Goal: Information Seeking & Learning: Learn about a topic

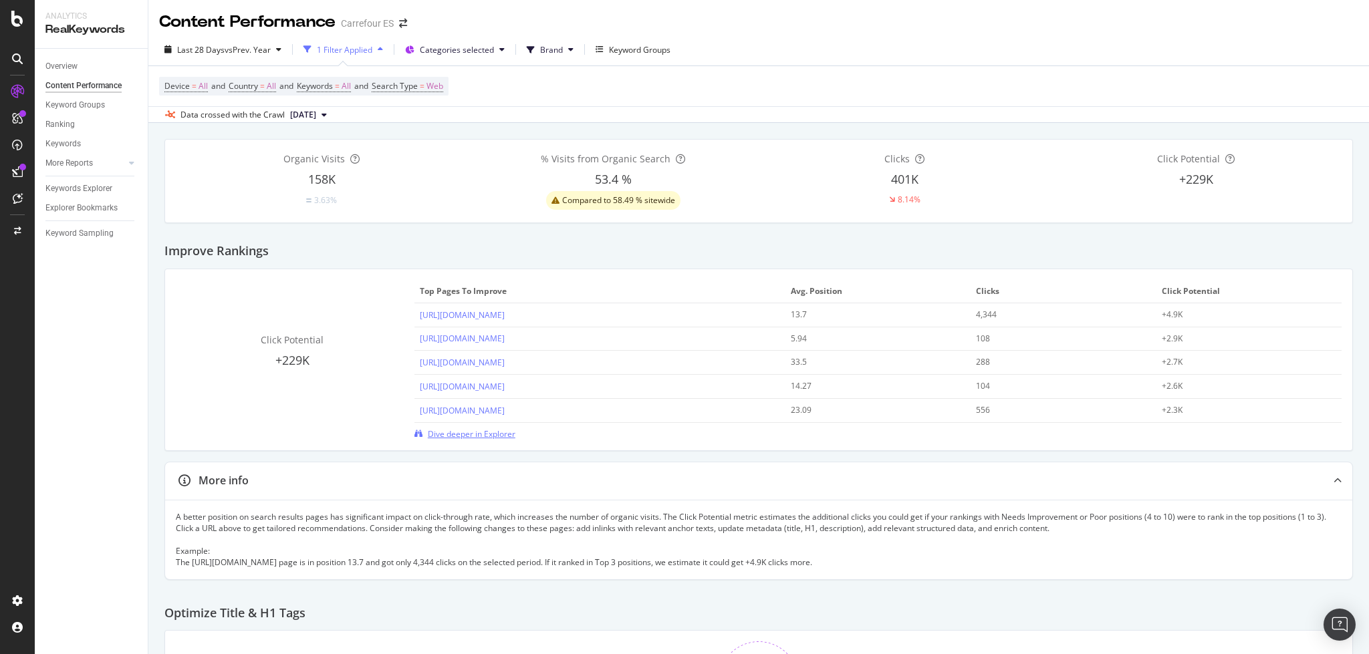
click at [463, 434] on span "Dive deeper in Explorer" at bounding box center [472, 433] width 88 height 11
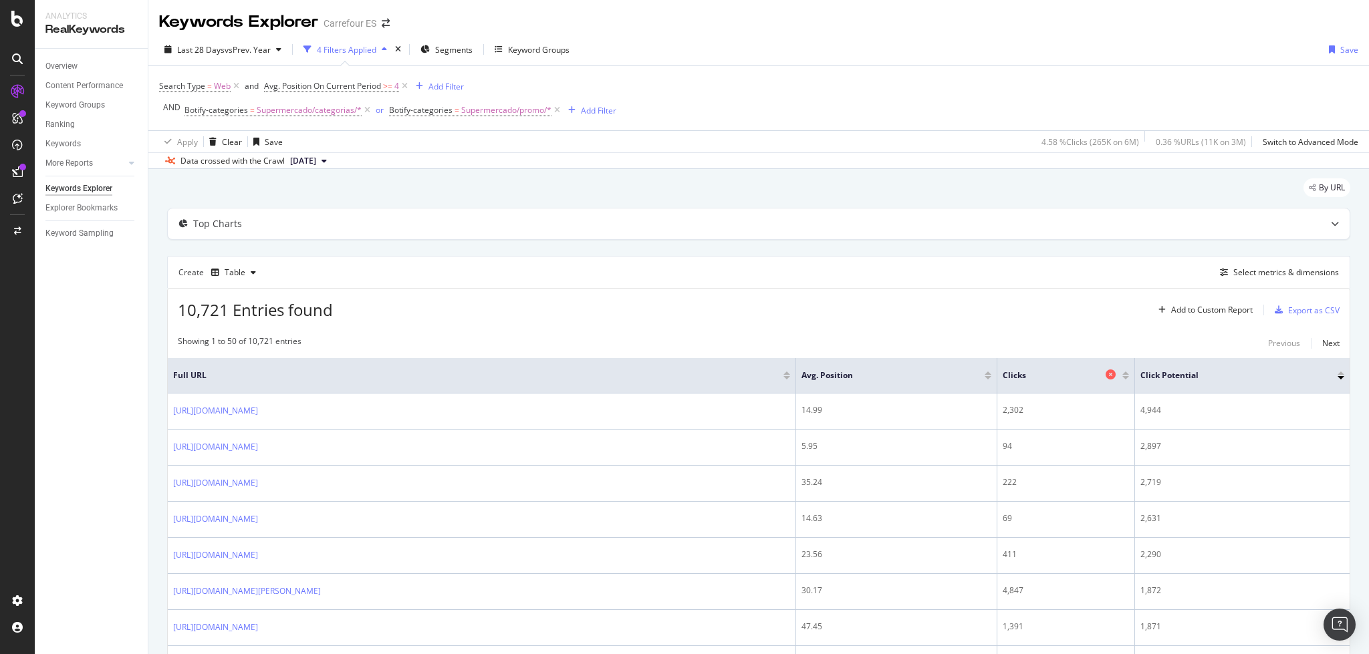
click at [1122, 379] on div "Clicks" at bounding box center [1062, 375] width 120 height 13
click at [1129, 377] on div at bounding box center [1125, 377] width 7 height 3
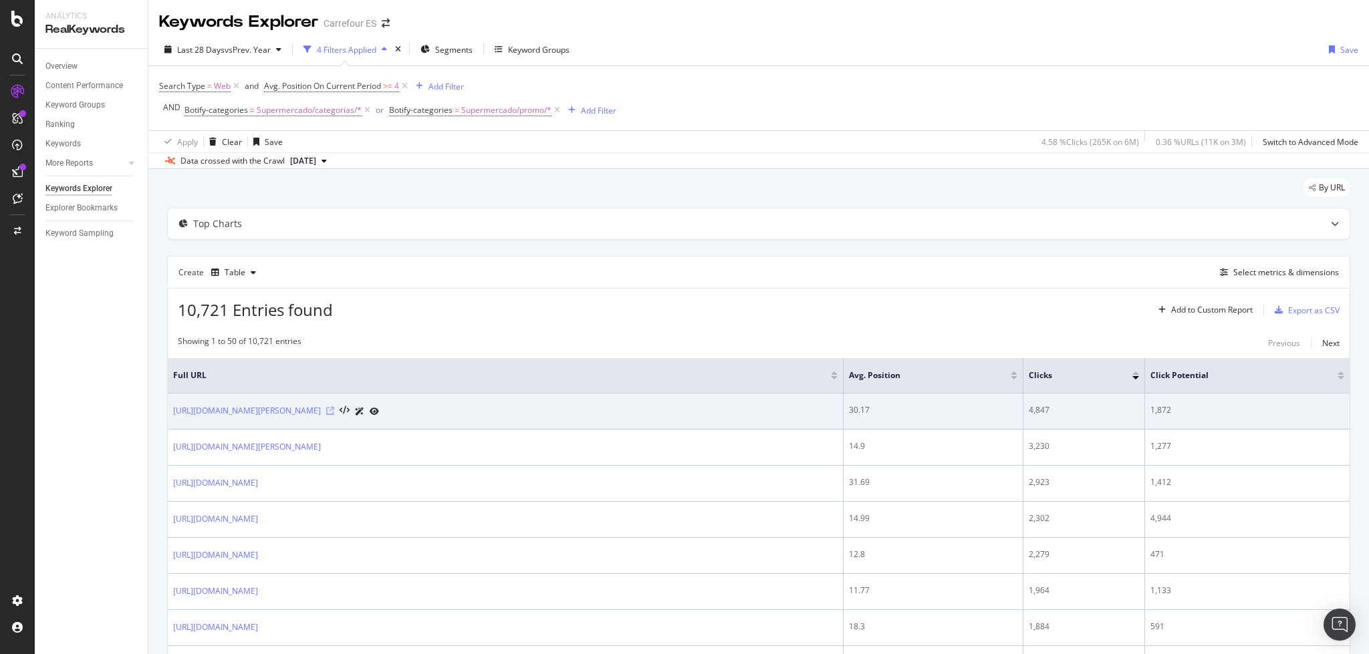
click at [334, 409] on icon at bounding box center [330, 411] width 8 height 8
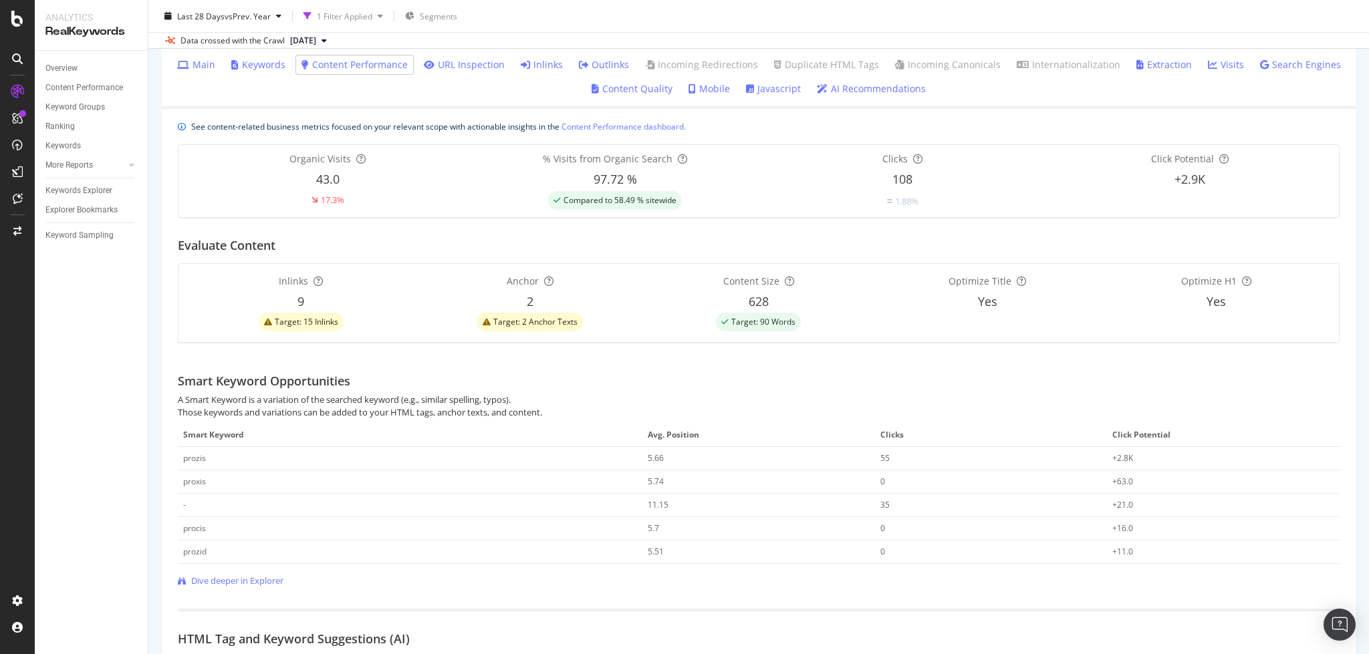
scroll to position [223, 0]
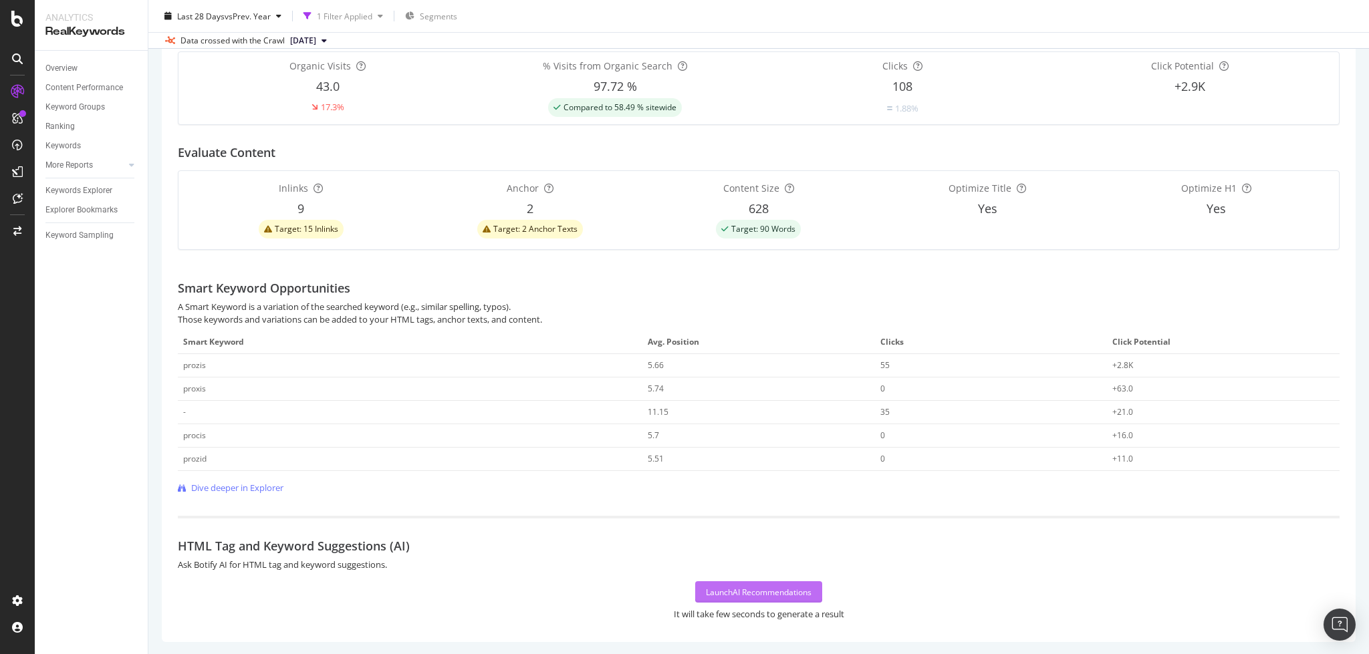
click at [783, 582] on div "Launch AI Recommendations" at bounding box center [759, 592] width 106 height 20
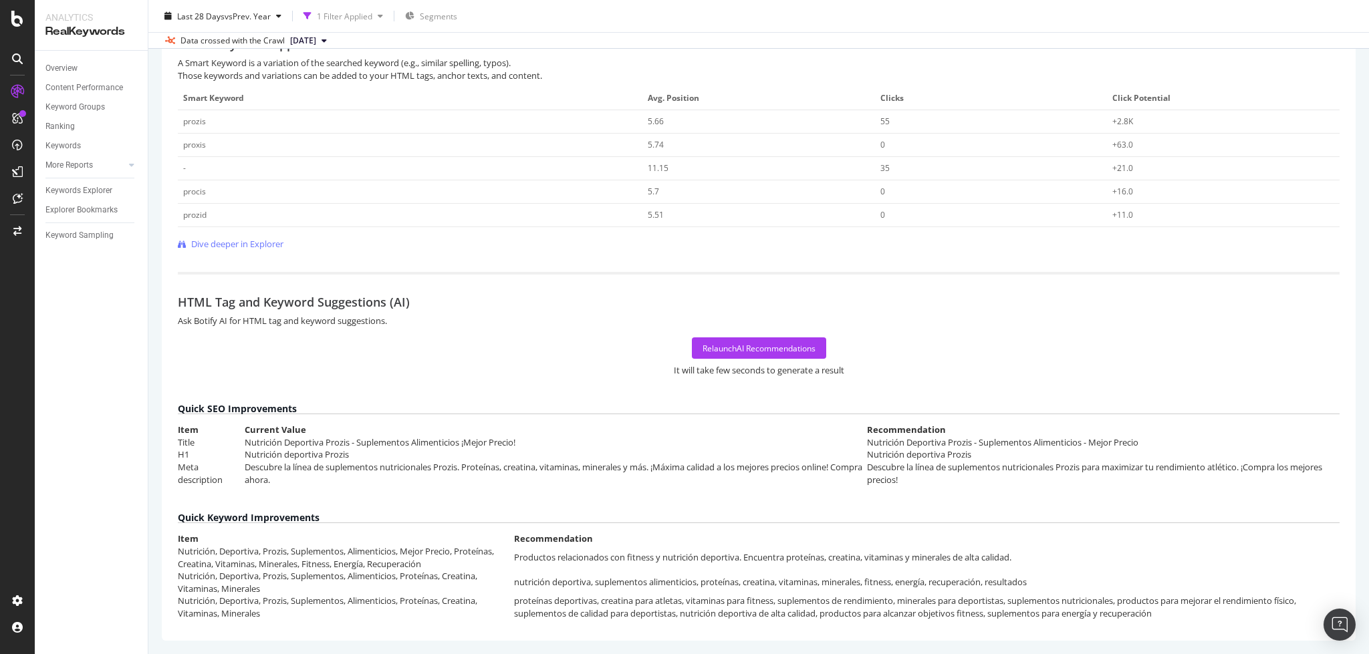
scroll to position [694, 0]
click at [88, 184] on div "Keywords Explorer" at bounding box center [78, 191] width 67 height 14
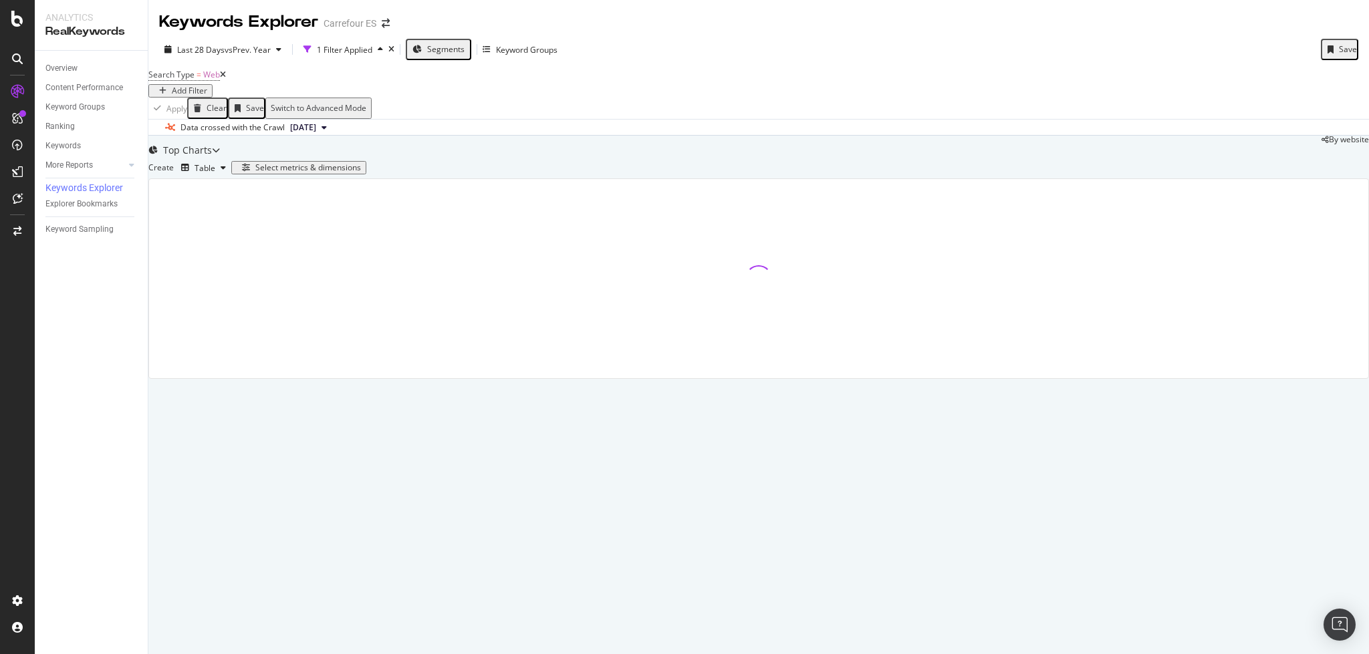
click at [207, 88] on div "Add Filter" at bounding box center [189, 90] width 35 height 9
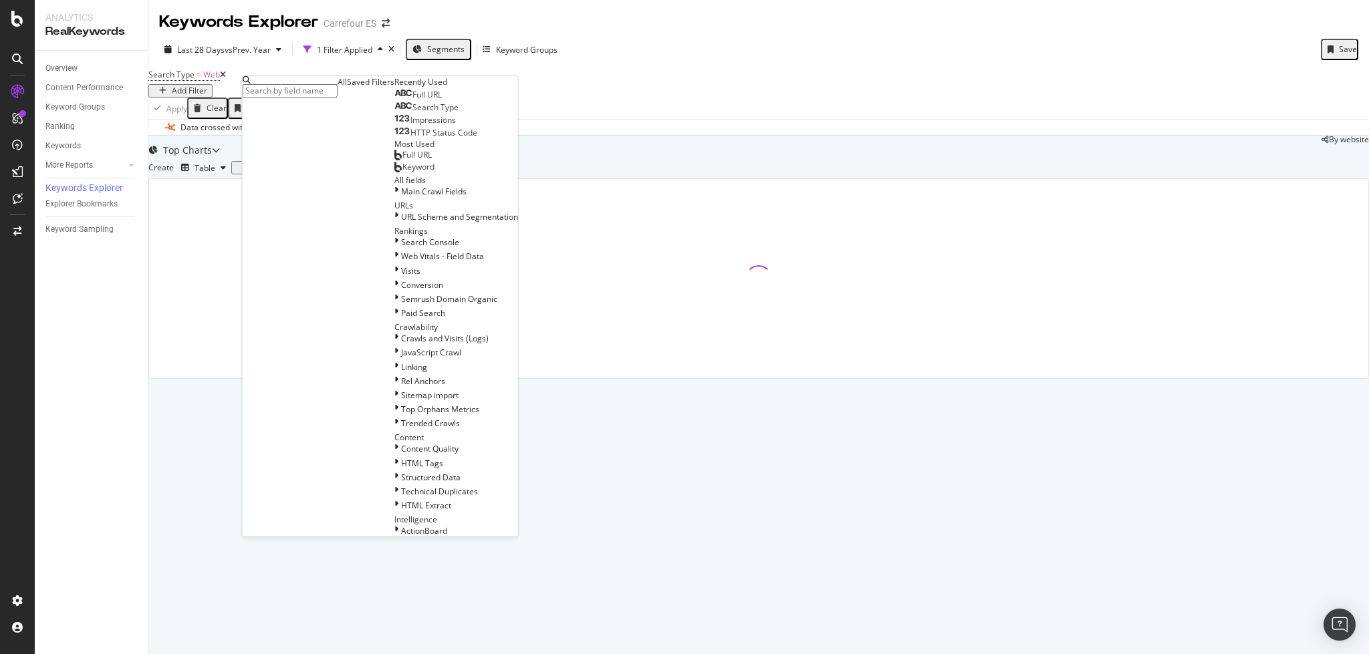
click at [290, 94] on input "text" at bounding box center [290, 90] width 95 height 13
click at [292, 88] on input "text" at bounding box center [290, 90] width 95 height 13
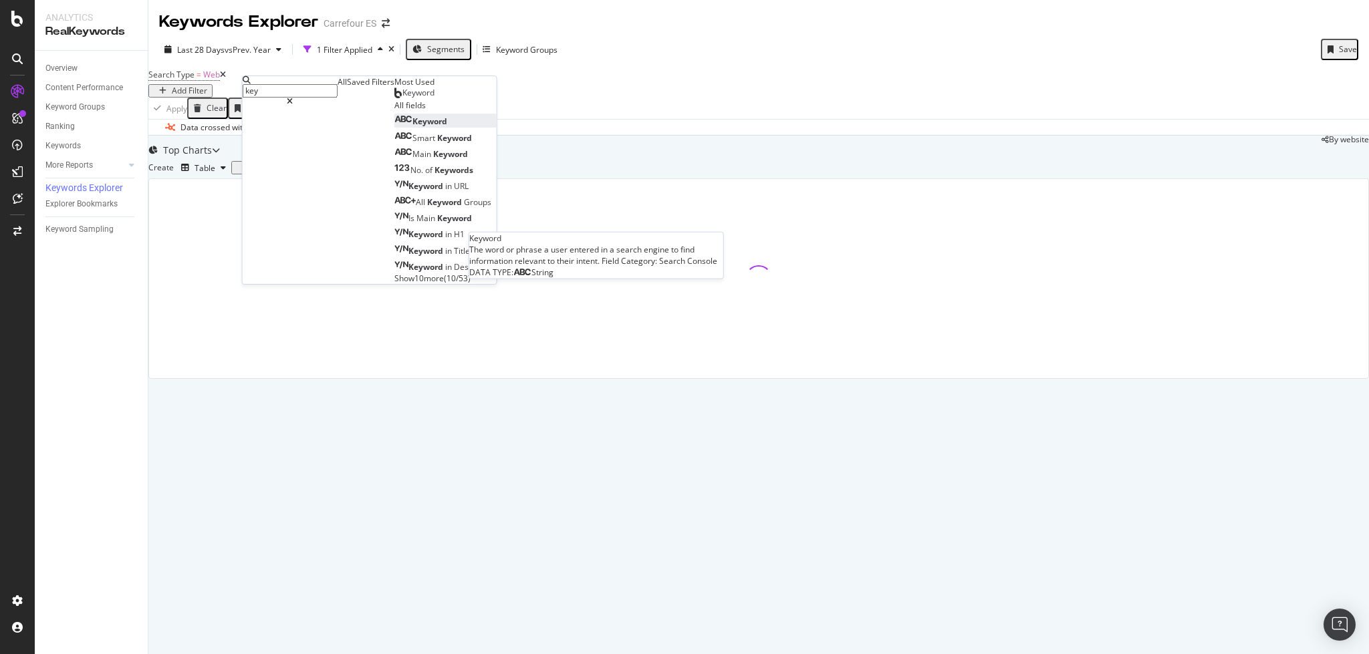
type input "key"
click at [394, 127] on div "Keyword" at bounding box center [420, 121] width 53 height 11
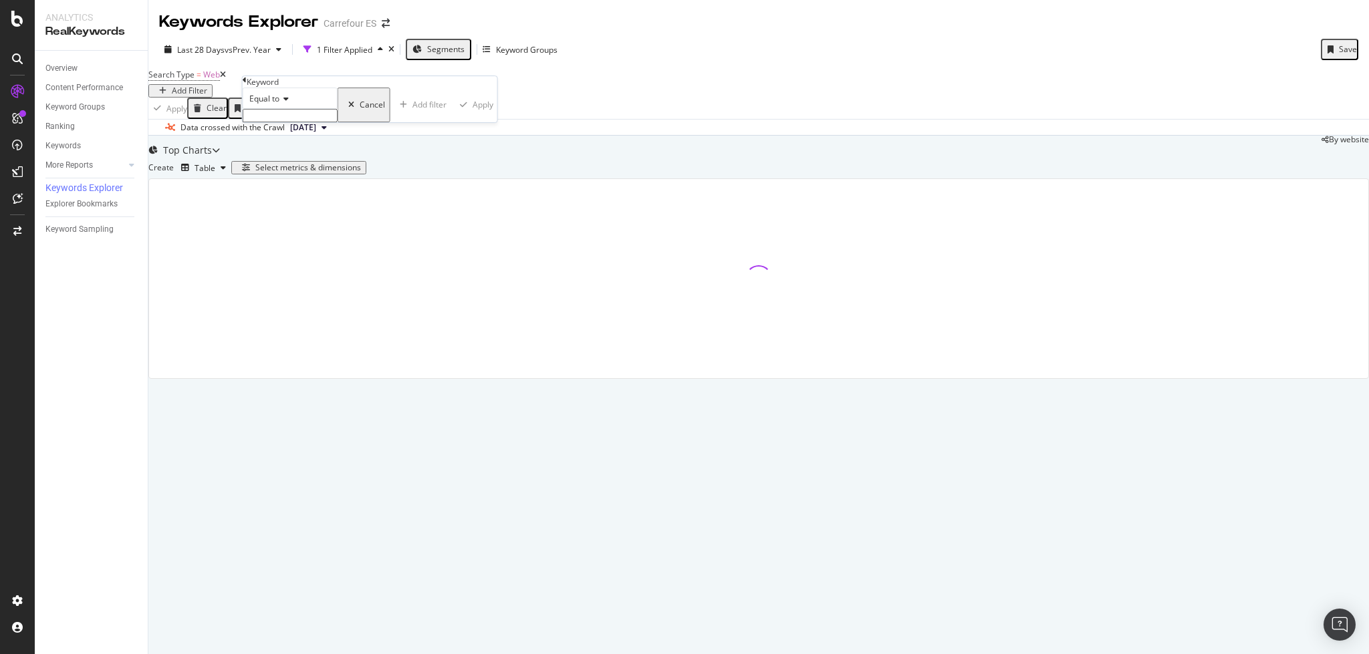
click at [270, 104] on span "Equal to" at bounding box center [264, 98] width 30 height 11
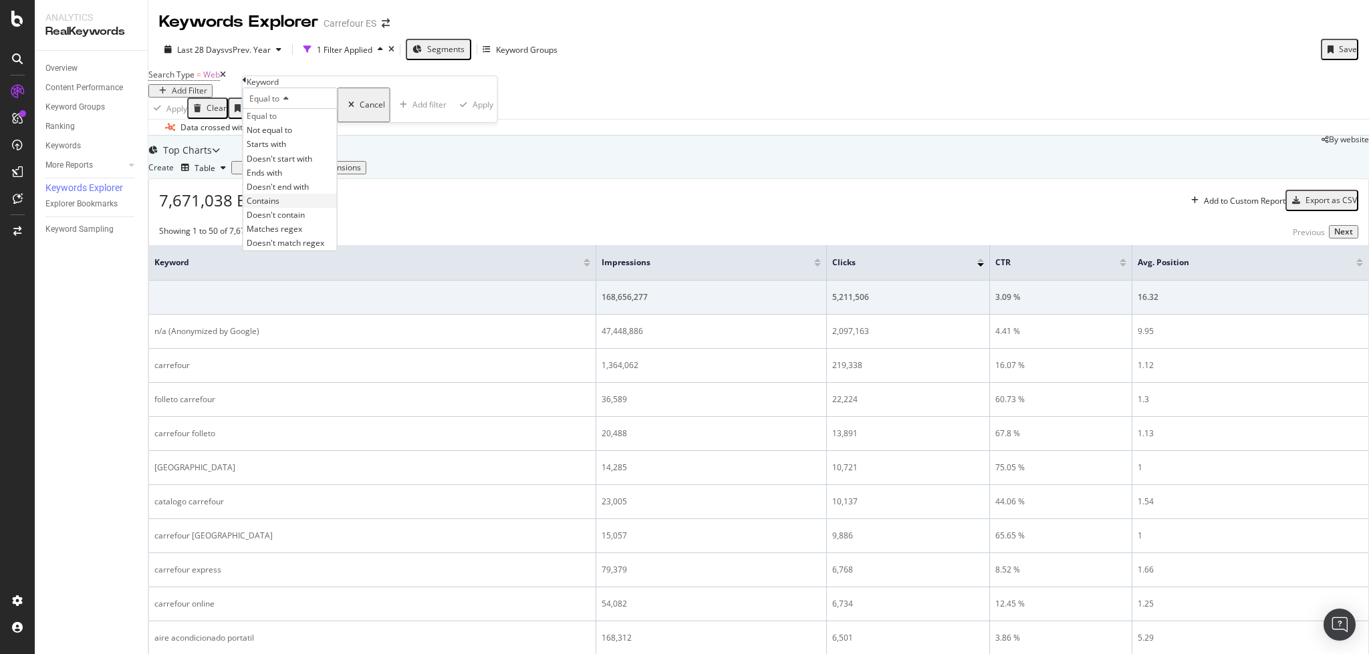
click at [301, 208] on div "Contains" at bounding box center [290, 201] width 94 height 14
click at [276, 122] on input "text" at bounding box center [290, 115] width 95 height 13
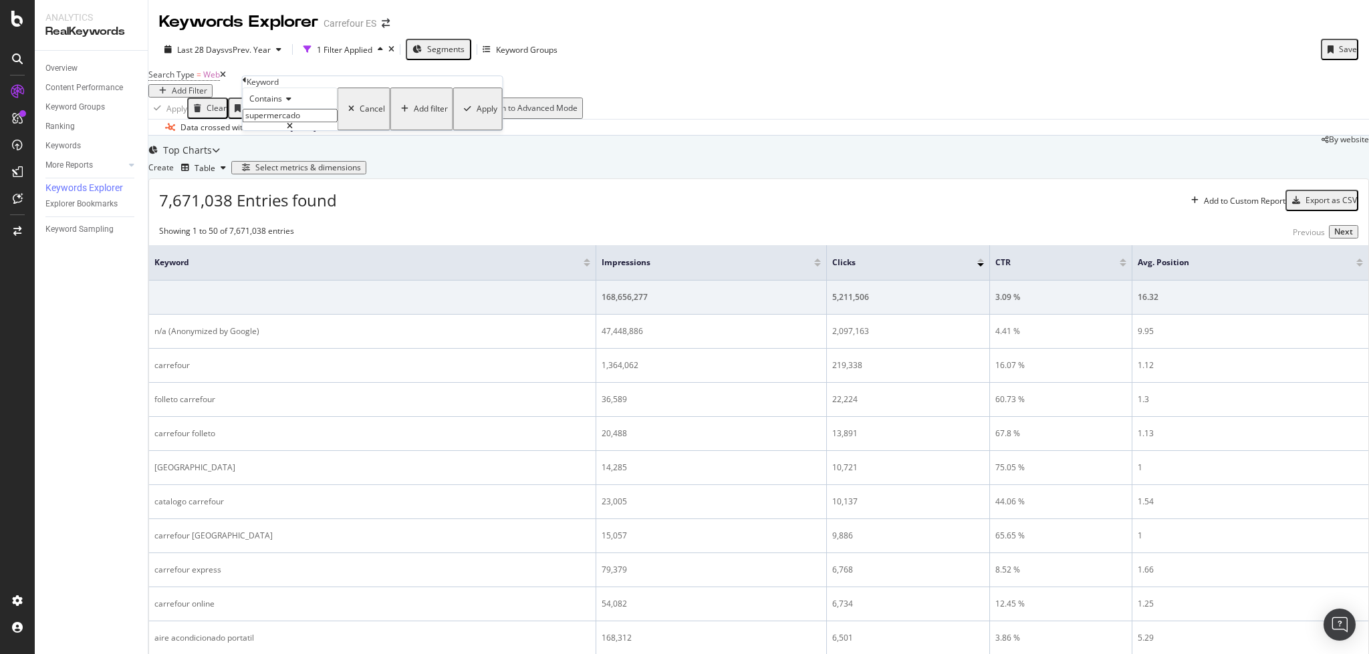
type input "supermercado"
drag, startPoint x: 383, startPoint y: 168, endPoint x: 607, endPoint y: 122, distance: 229.2
click at [476, 114] on div "Apply" at bounding box center [486, 108] width 21 height 9
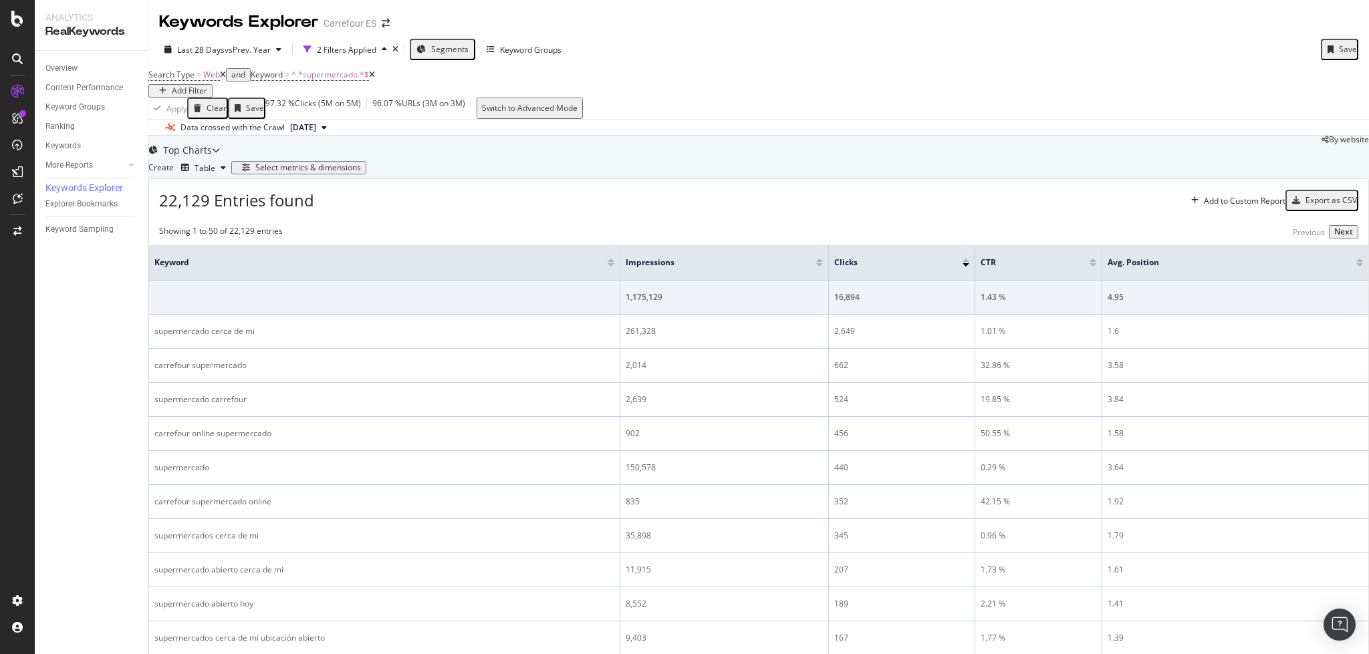
click at [375, 78] on div "Search Type = Web and Keyword = ^.*supermercado.*$ Add Filter" at bounding box center [261, 81] width 227 height 32
click at [207, 90] on div "Add Filter" at bounding box center [189, 90] width 35 height 9
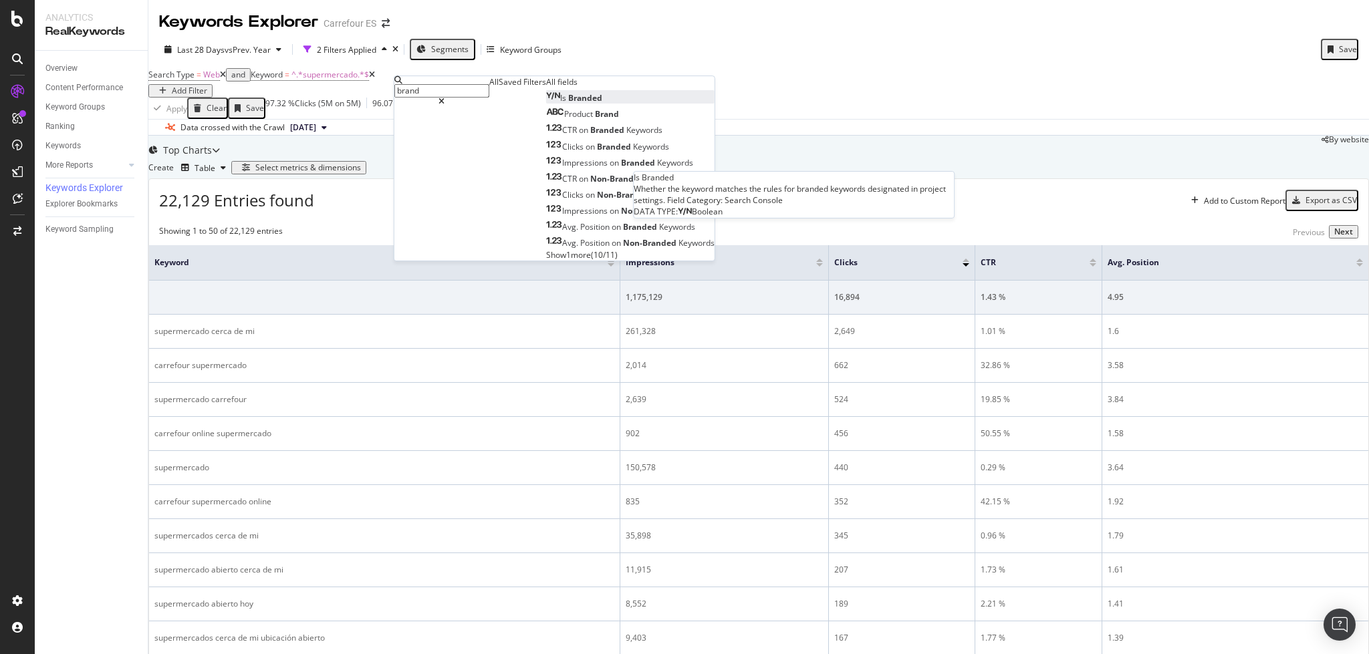
type input "brand"
click at [568, 104] on span "Branded" at bounding box center [585, 97] width 34 height 11
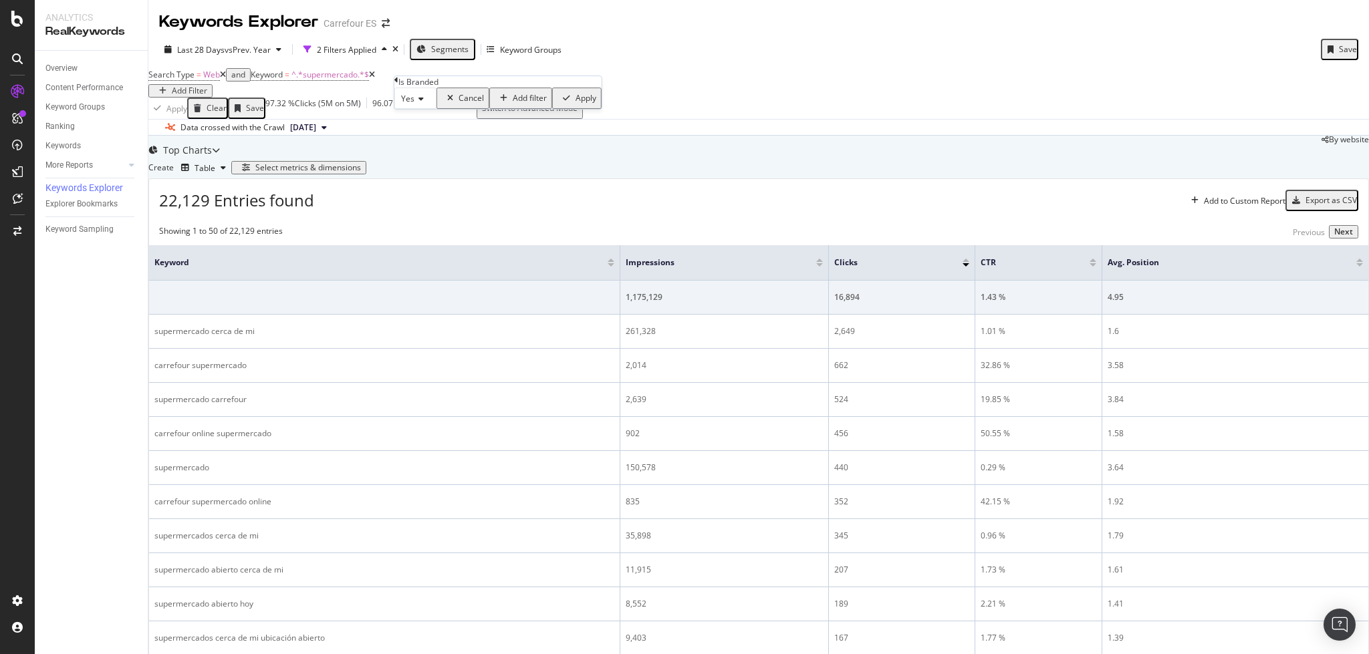
click at [412, 104] on span "Yes" at bounding box center [407, 98] width 13 height 11
click at [426, 138] on div "Yes No" at bounding box center [415, 122] width 42 height 29
click at [424, 137] on div "No" at bounding box center [415, 130] width 41 height 14
drag, startPoint x: 543, startPoint y: 148, endPoint x: 263, endPoint y: 282, distance: 310.6
click at [573, 103] on div "Apply" at bounding box center [583, 98] width 21 height 9
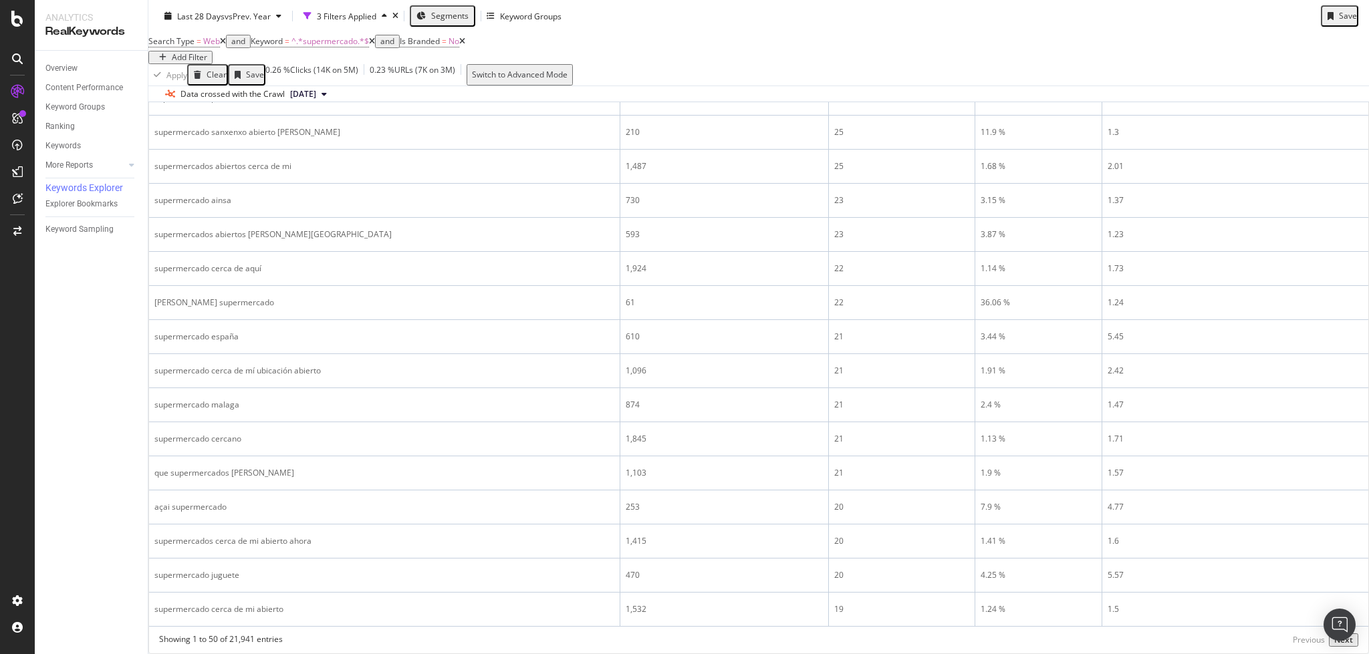
scroll to position [1532, 0]
